Goal: Check status: Check status

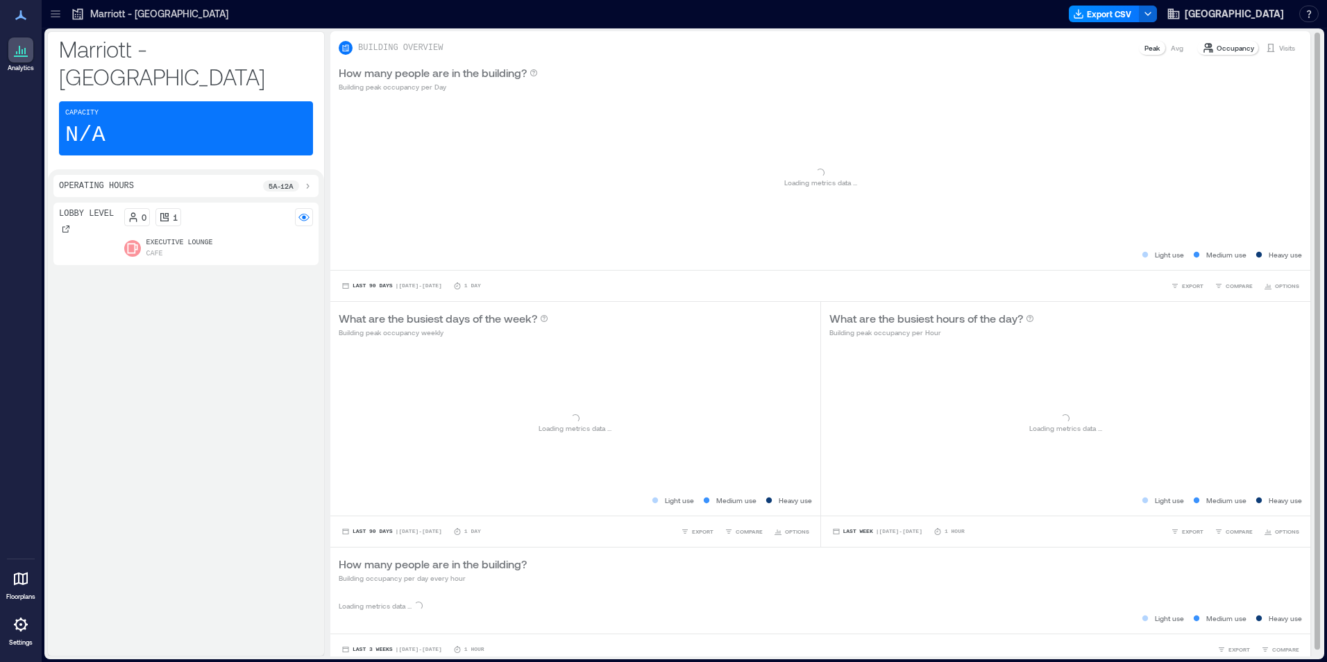
click at [1279, 45] on p "Visits" at bounding box center [1287, 47] width 16 height 11
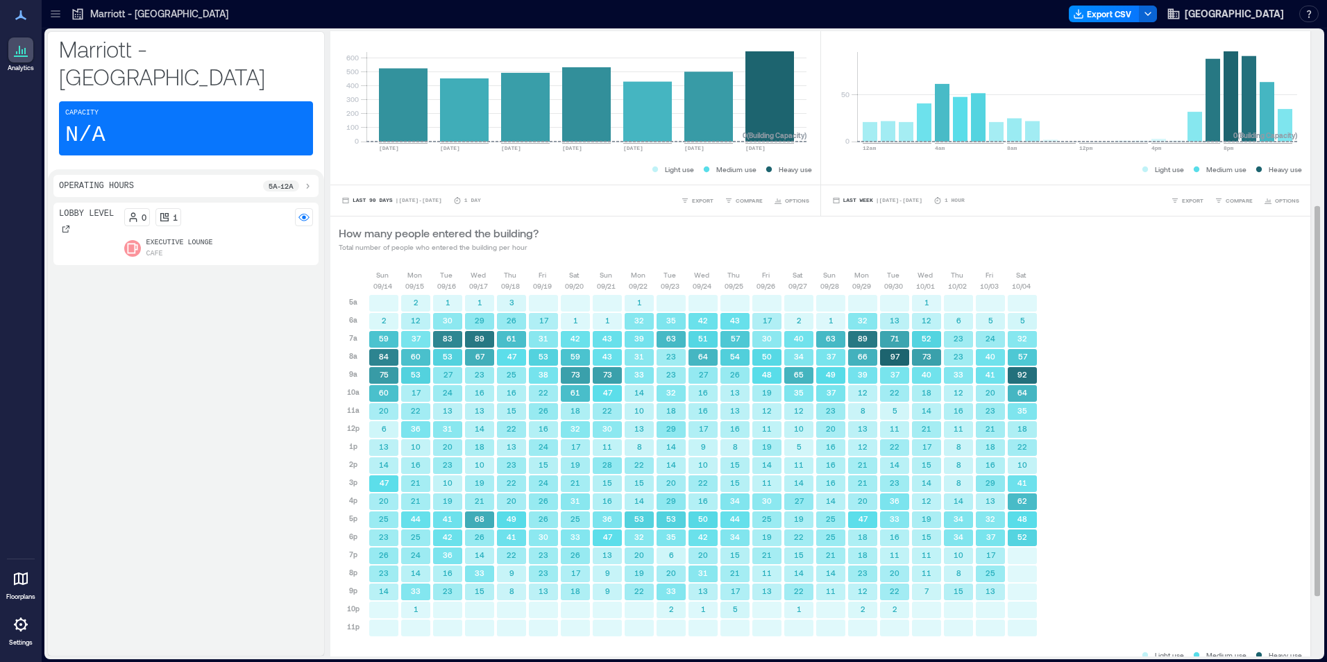
scroll to position [376, 0]
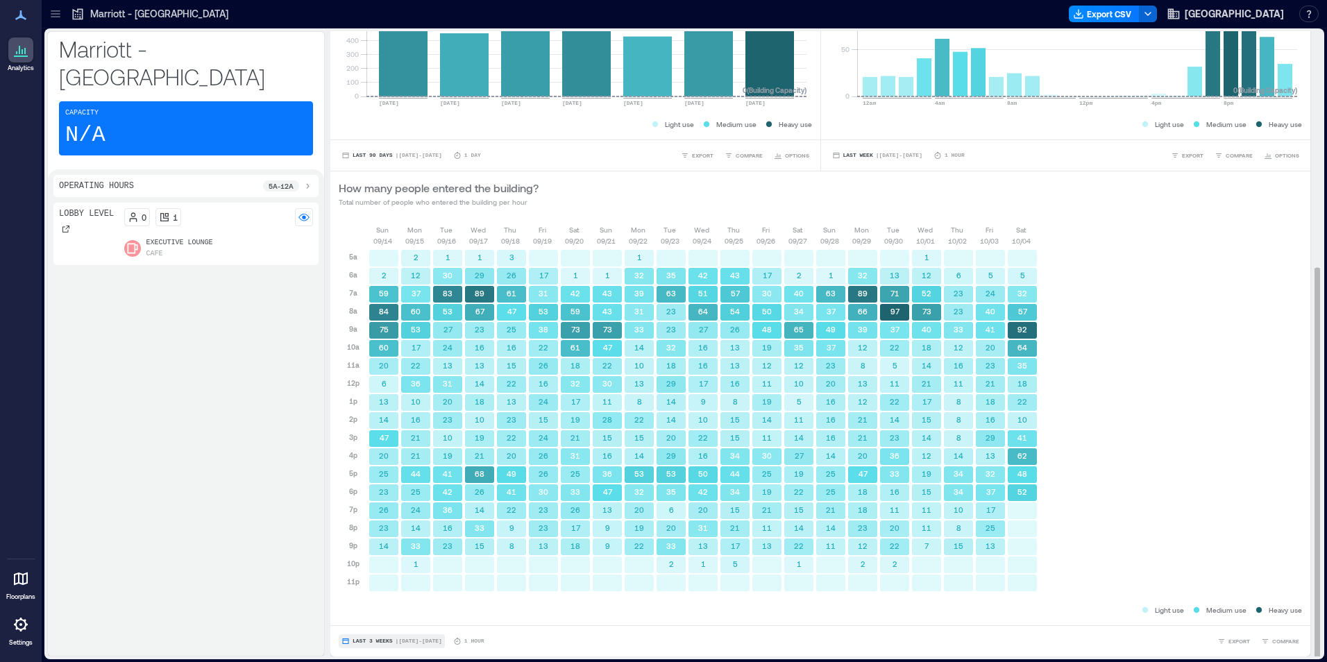
click at [366, 641] on span "Last 3 Weeks" at bounding box center [373, 641] width 40 height 0
click at [363, 615] on span "Custom" at bounding box center [367, 616] width 30 height 10
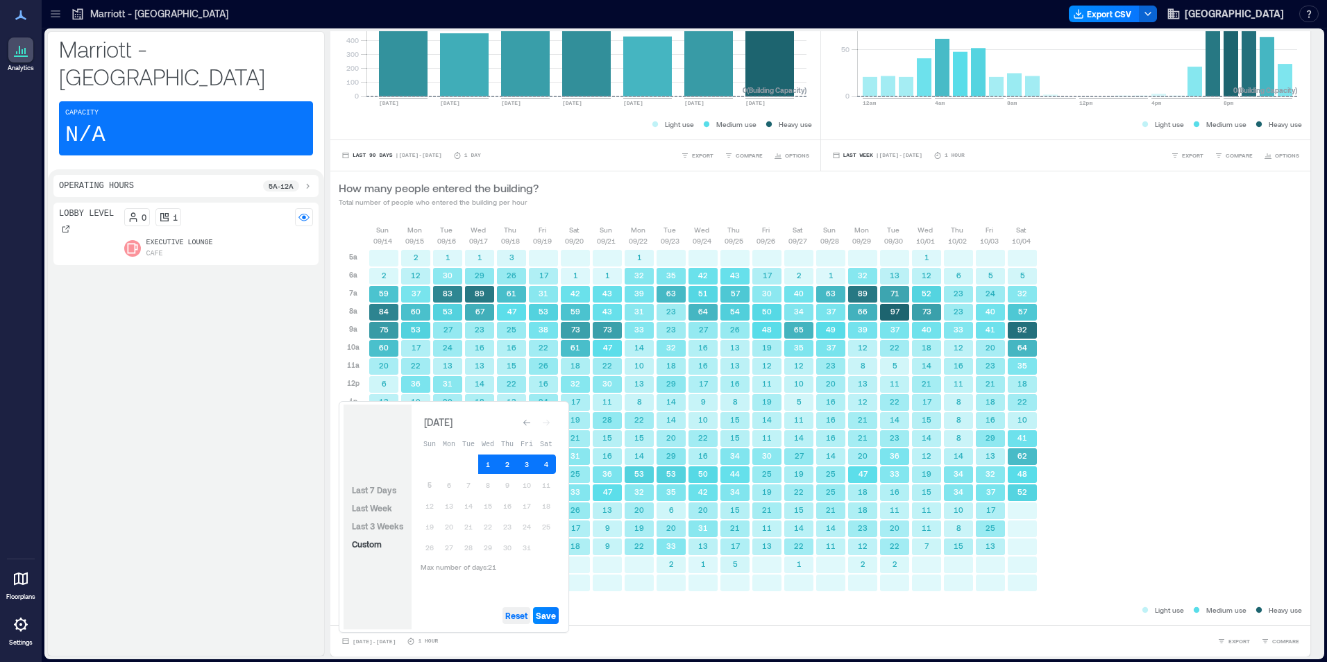
click at [519, 614] on span "Reset" at bounding box center [516, 615] width 22 height 11
click at [433, 480] on button "5" at bounding box center [429, 484] width 19 height 19
click at [548, 462] on button "4" at bounding box center [545, 464] width 19 height 19
click at [549, 604] on div "Reset Save" at bounding box center [488, 616] width 153 height 28
click at [546, 611] on span "Save" at bounding box center [546, 615] width 20 height 11
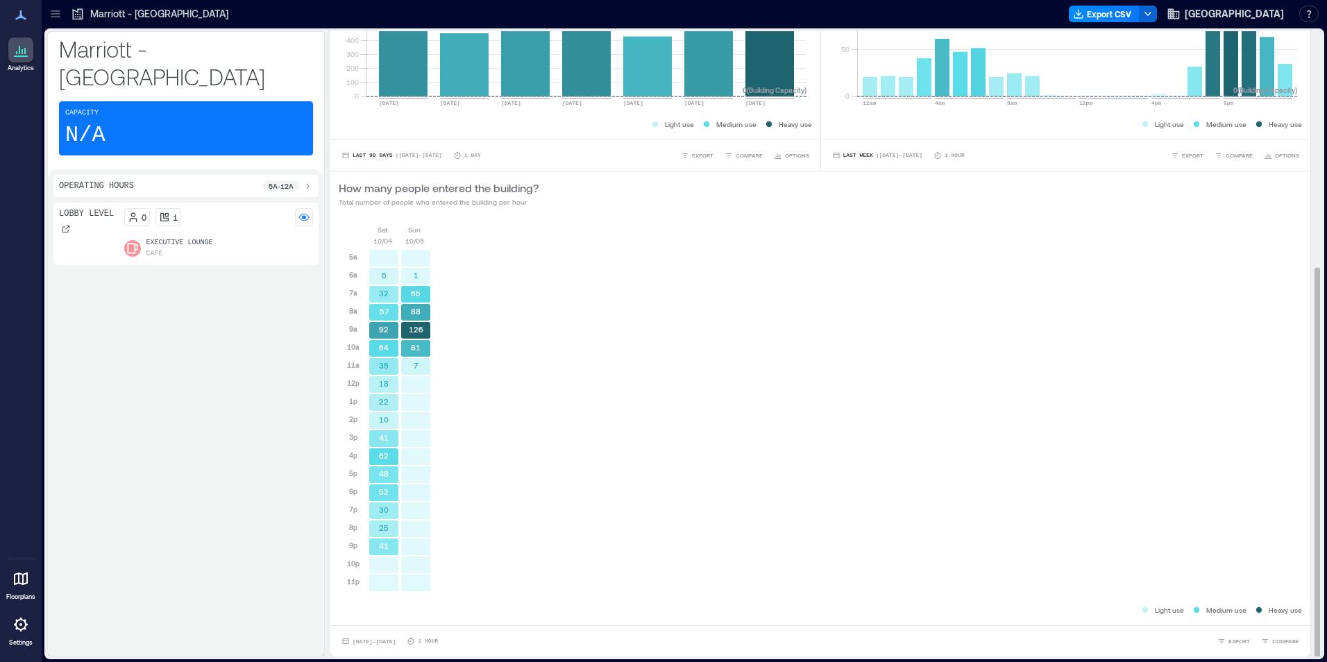
scroll to position [1, 0]
click at [378, 640] on span "[DATE] - [DATE]" at bounding box center [374, 640] width 43 height 6
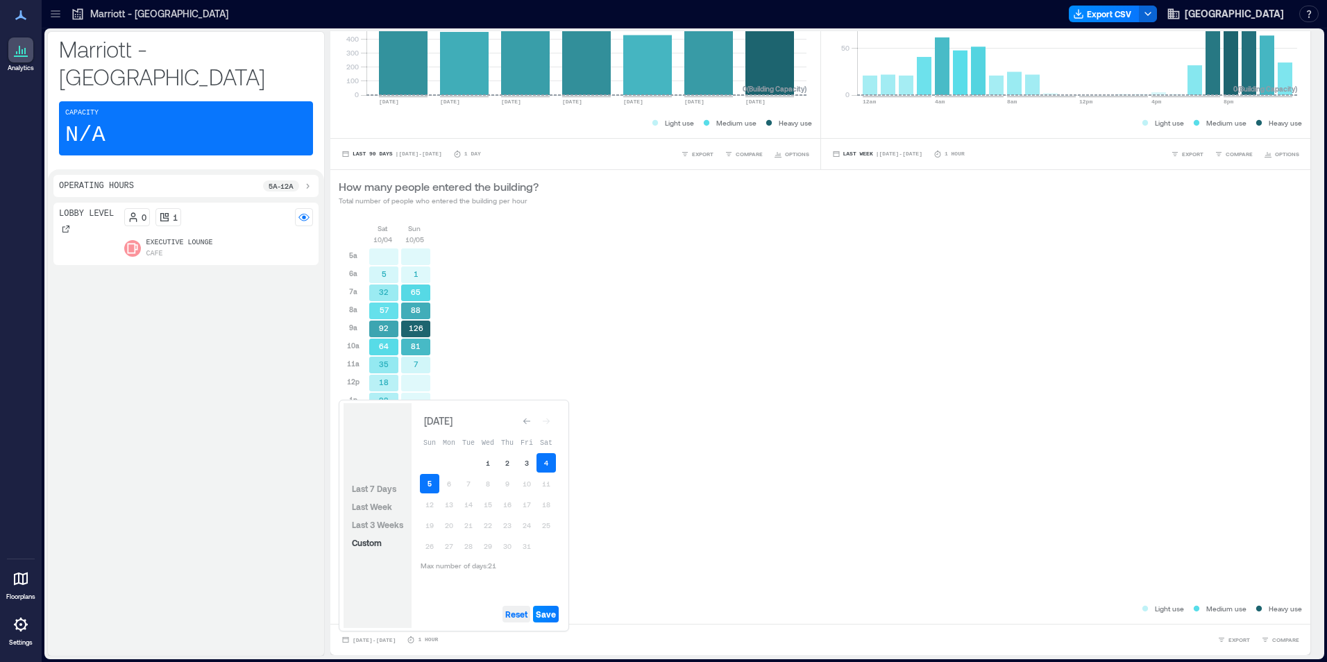
click at [514, 620] on button "Reset" at bounding box center [516, 614] width 28 height 17
click at [428, 484] on button "5" at bounding box center [429, 483] width 19 height 19
click at [549, 613] on span "Save" at bounding box center [546, 614] width 20 height 11
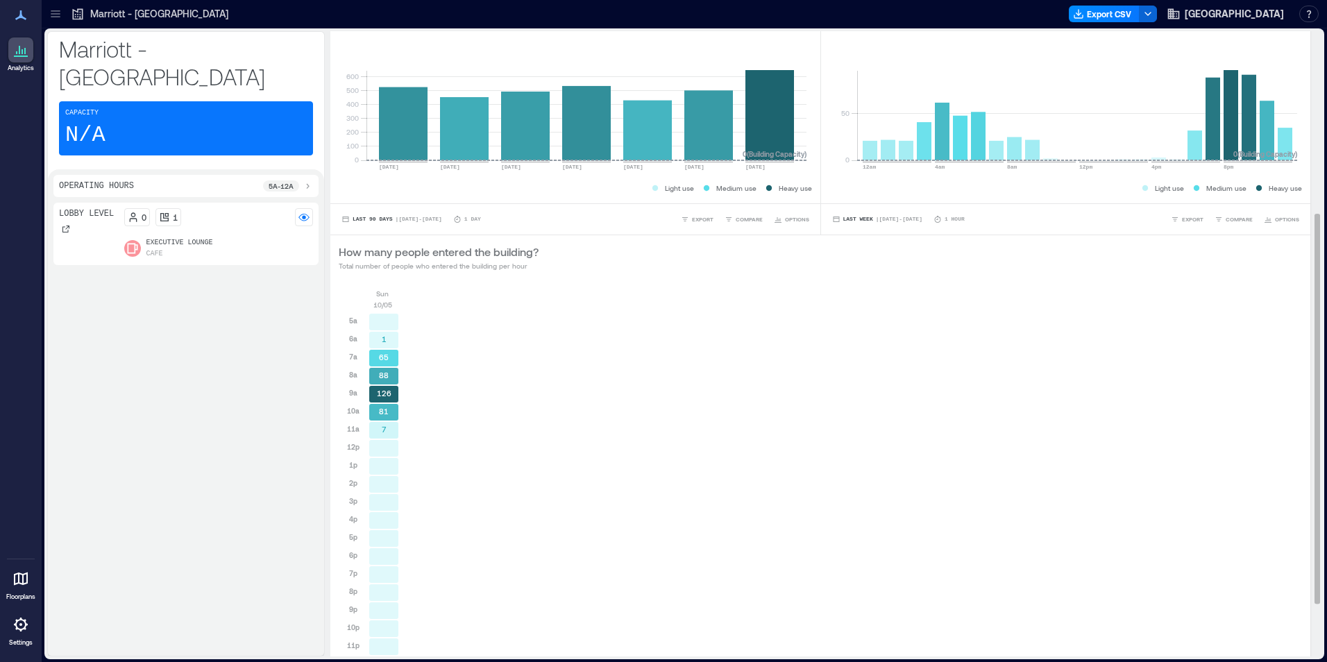
scroll to position [355, 0]
